Goal: Task Accomplishment & Management: Use online tool/utility

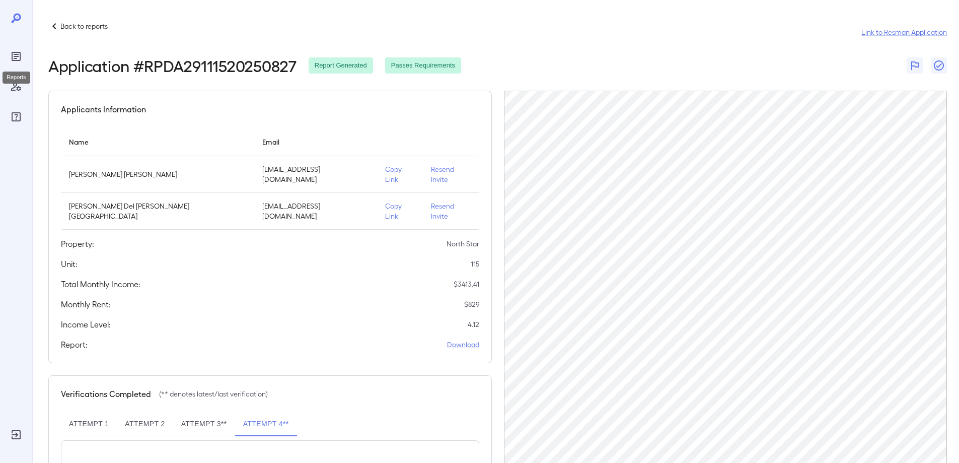
click at [18, 61] on icon "Reports" at bounding box center [16, 56] width 9 height 9
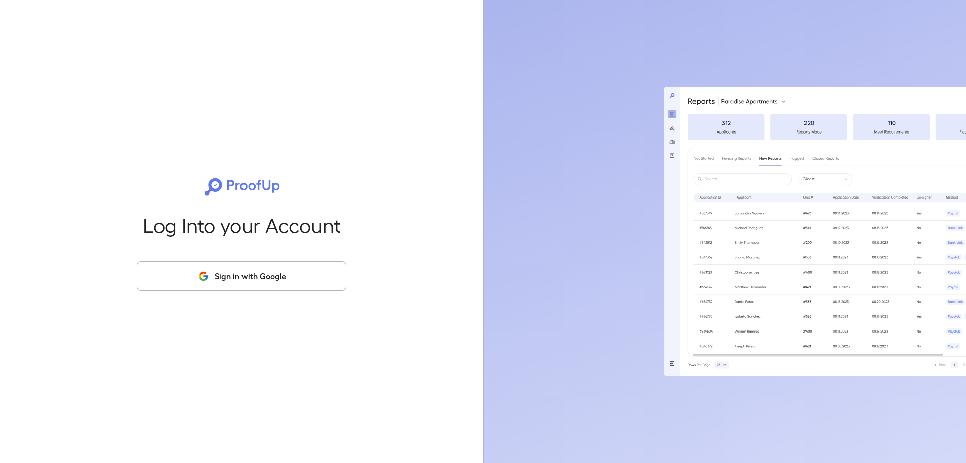
click at [234, 286] on button "Sign in with Google" at bounding box center [241, 275] width 209 height 29
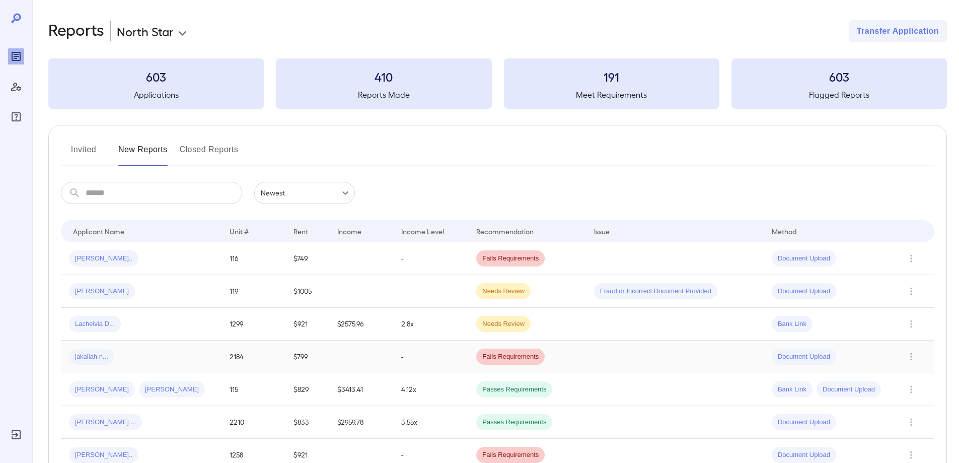
click at [369, 348] on td at bounding box center [361, 356] width 64 height 33
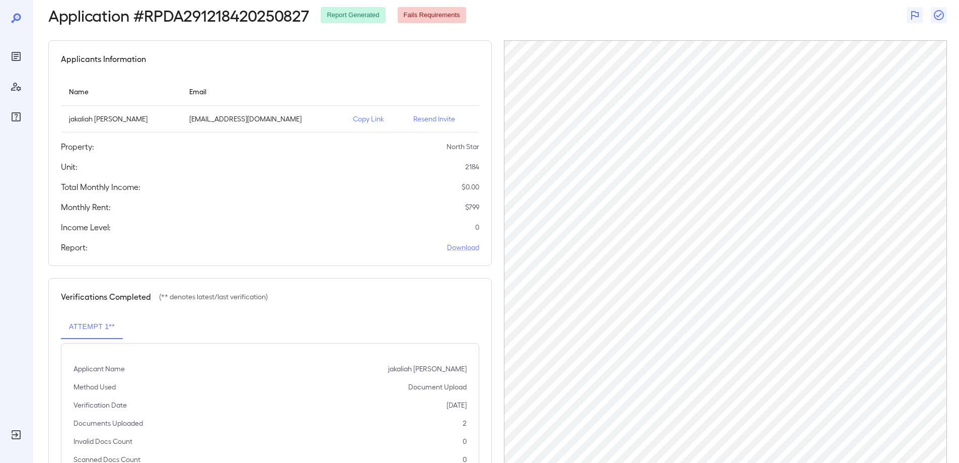
scroll to position [97, 0]
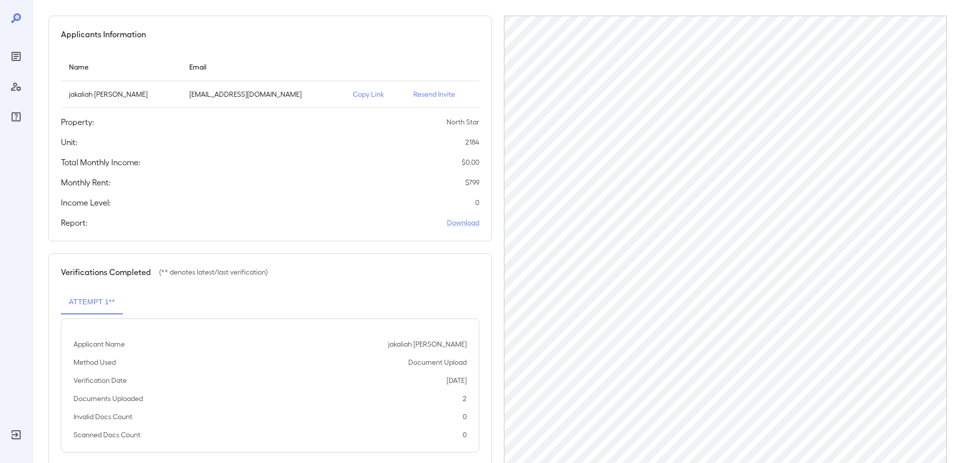
scroll to position [97, 0]
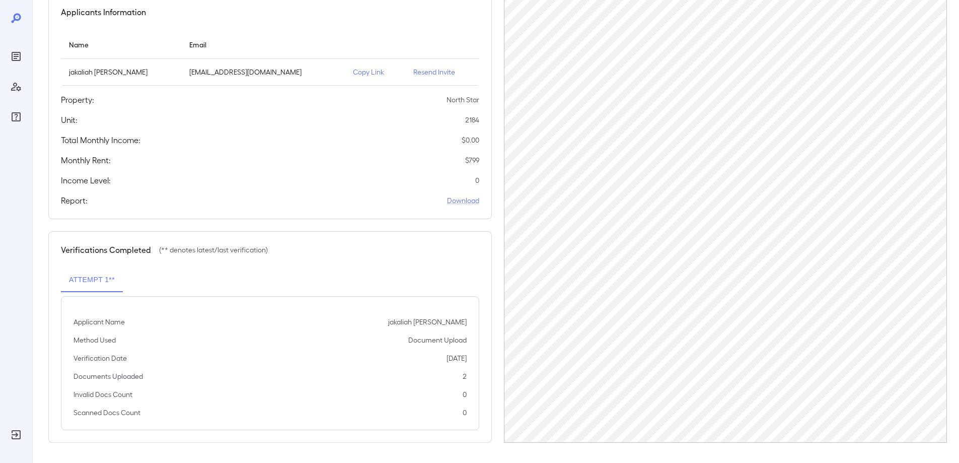
click at [353, 75] on p "Copy Link" at bounding box center [375, 72] width 44 height 10
